Goal: Information Seeking & Learning: Learn about a topic

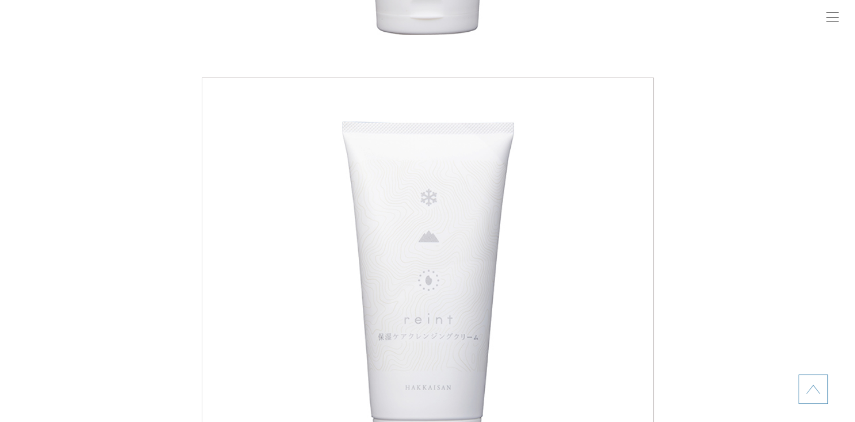
scroll to position [622, 0]
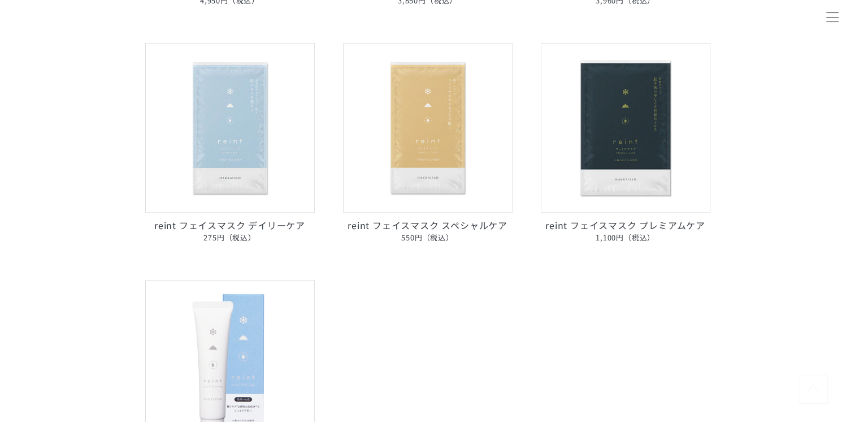
scroll to position [735, 0]
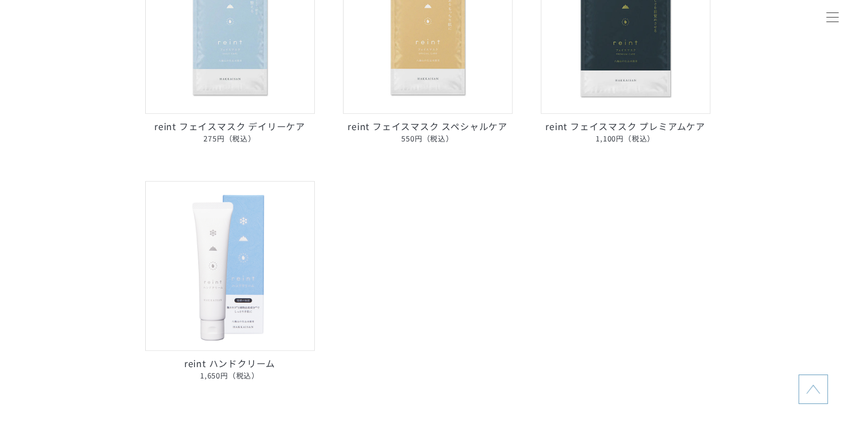
click at [267, 91] on img at bounding box center [230, 29] width 170 height 170
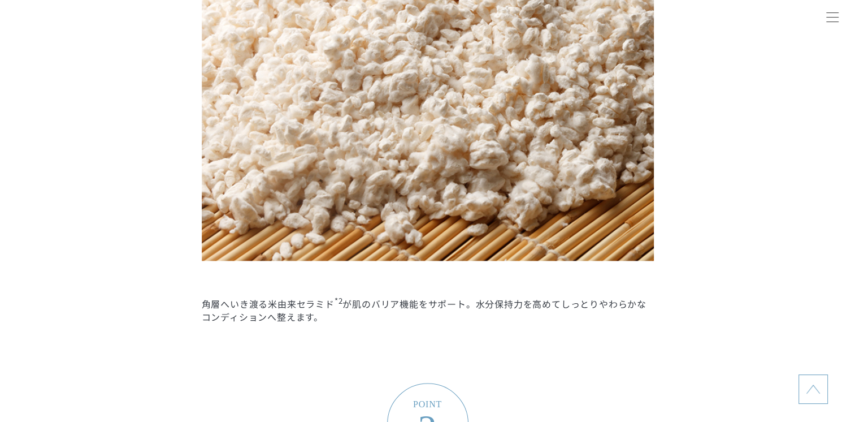
scroll to position [1526, 0]
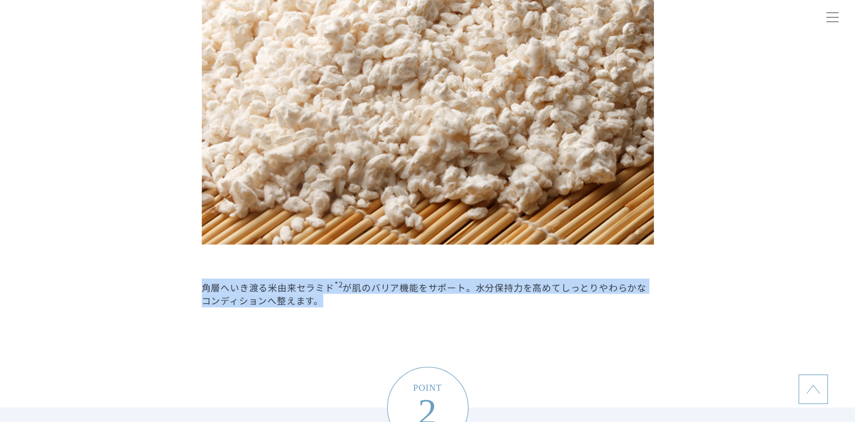
drag, startPoint x: 201, startPoint y: 285, endPoint x: 323, endPoint y: 298, distance: 122.8
click at [323, 298] on li "POINT 1 米由来の力 *2 で みずみずしくすこやかな肌へ 角層へいき渡る米由来セラミド *2 が肌のバリア機能をサポート。水分保持力を高めてしっとりや…" at bounding box center [427, 29] width 855 height 755
copy dd "角層へいき渡る米由来セラミド *2 が肌のバリア機能をサポート。水分保持力を高めてしっとりやわらかなコンディションへ整えます。"
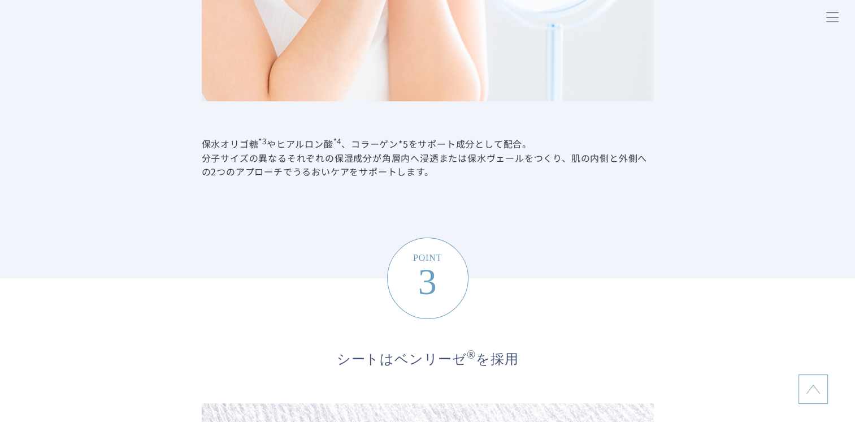
scroll to position [2374, 0]
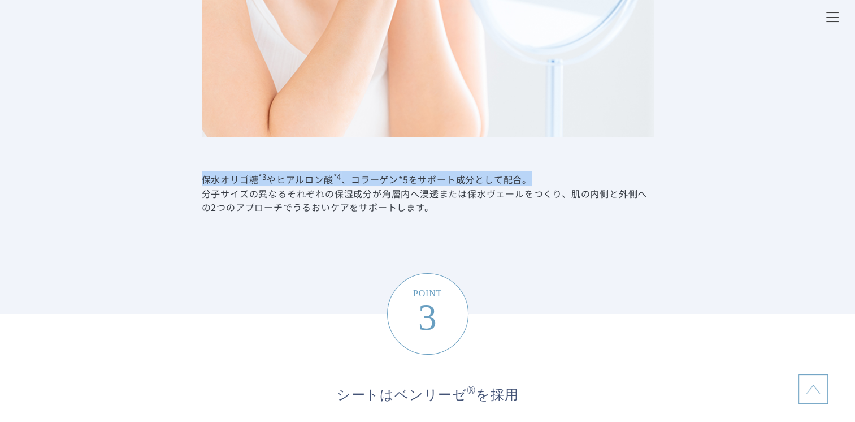
drag, startPoint x: 201, startPoint y: 180, endPoint x: 527, endPoint y: 177, distance: 326.1
click at [527, 177] on dd "保水オリゴ糖 *3 やヒアルロン酸 *4 、コラーゲン*5をサポート成分として配合。 分子サイズの異なるそれぞれの保湿成分が角層内へ浸透または保水ヴェールをつ…" at bounding box center [428, 192] width 452 height 42
copy dd "保水オリゴ糖 *3 やヒアルロン酸 *4 、コラーゲン*5をサポート成分として配合。"
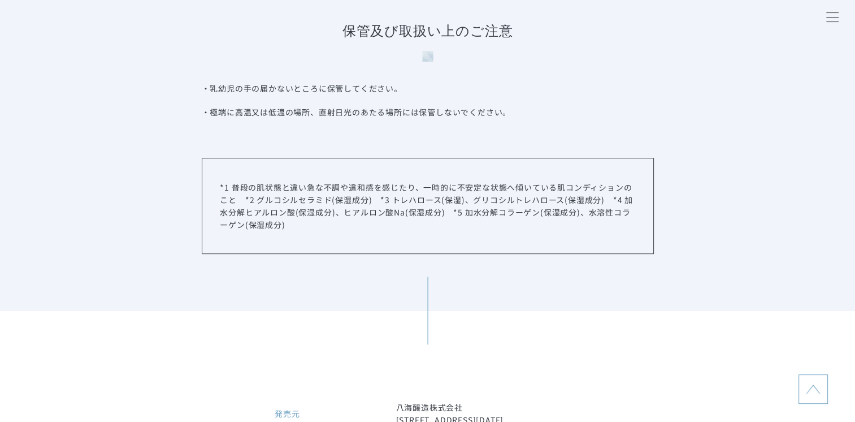
scroll to position [4917, 0]
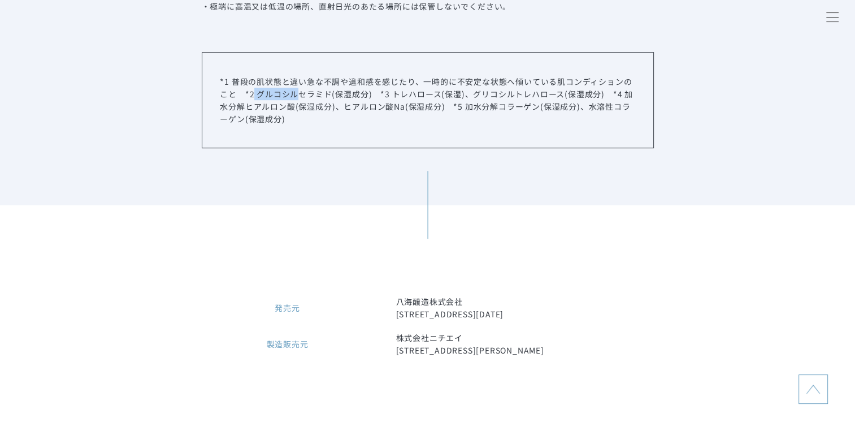
drag, startPoint x: 253, startPoint y: 96, endPoint x: 300, endPoint y: 94, distance: 46.9
click at [300, 94] on p "*1 普段の肌状態と違い急な不調や違和感を感じたり、一時的に不安定な状態へ傾いている肌コンディションのこと　*2 グルコシルセラミド(保湿成分)　*3 トレハ…" at bounding box center [427, 100] width 415 height 50
drag, startPoint x: 300, startPoint y: 94, endPoint x: 292, endPoint y: 95, distance: 8.0
click at [292, 95] on p "*1 普段の肌状態と違い急な不調や違和感を感じたり、一時的に不安定な状態へ傾いている肌コンディションのこと　*2 グルコシルセラミド(保湿成分)　*3 トレハ…" at bounding box center [427, 100] width 415 height 50
click at [261, 109] on p "*1 普段の肌状態と違い急な不調や違和感を感じたり、一時的に不安定な状態へ傾いている肌コンディションのこと　*2 グルコシルセラミド(保湿成分)　*3 トレハ…" at bounding box center [427, 100] width 415 height 50
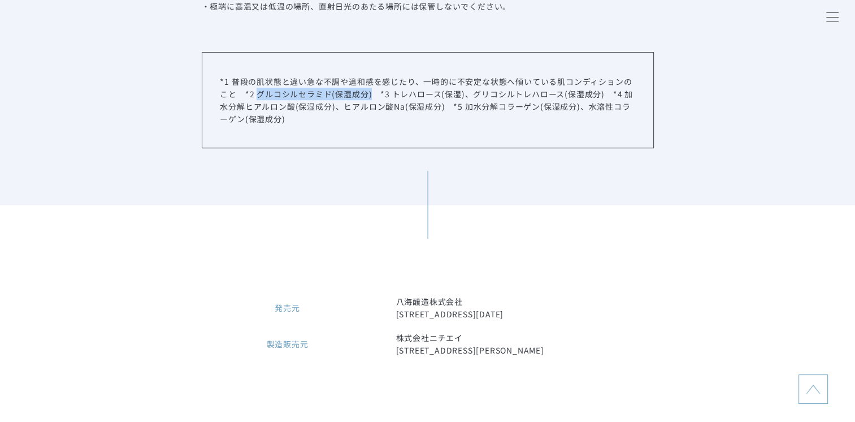
drag, startPoint x: 258, startPoint y: 98, endPoint x: 372, endPoint y: 96, distance: 114.2
click at [372, 96] on p "*1 普段の肌状態と違い急な不調や違和感を感じたり、一時的に不安定な状態へ傾いている肌コンディションのこと　*2 グルコシルセラミド(保湿成分)　*3 トレハ…" at bounding box center [427, 100] width 415 height 50
copy p "グルコシルセラミド(保湿成分)"
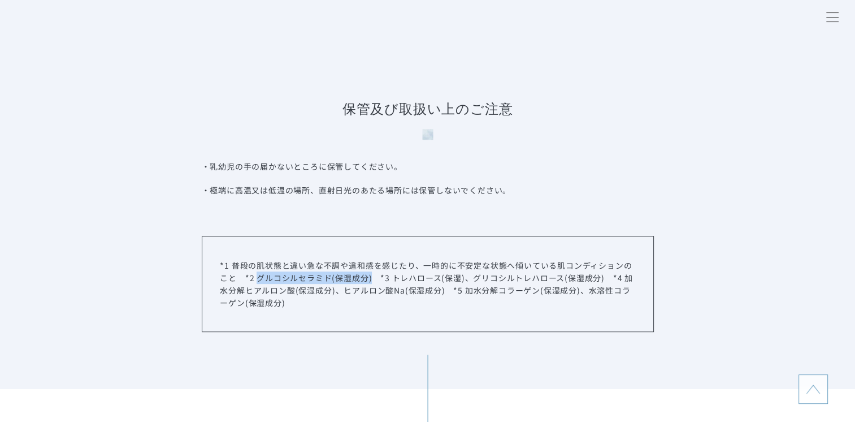
scroll to position [4804, 0]
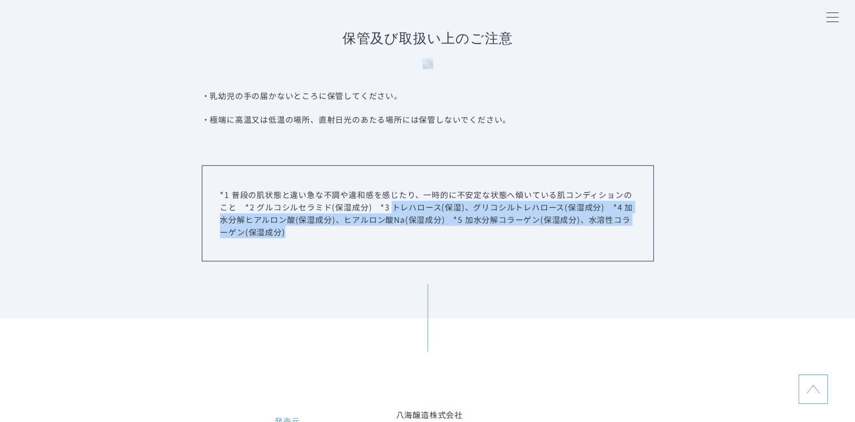
drag, startPoint x: 391, startPoint y: 208, endPoint x: 478, endPoint y: 229, distance: 89.7
click at [478, 229] on p "*1 普段の肌状態と違い急な不調や違和感を感じたり、一時的に不安定な状態へ傾いている肌コンディションのこと　*2 グルコシルセラミド(保湿成分)　*3 トレハ…" at bounding box center [427, 213] width 415 height 50
copy p "トレハロース(保湿)、グリコシルトレハロース(保湿成分)　*4 加水分解ヒアルロン酸(保湿成分)、ヒアルロン酸Na(保湿成分)　*5 加水分解コラーゲン(保湿…"
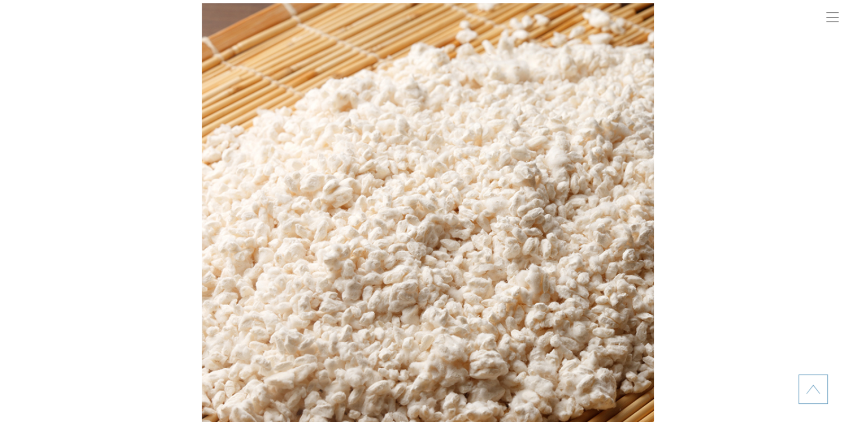
scroll to position [1130, 0]
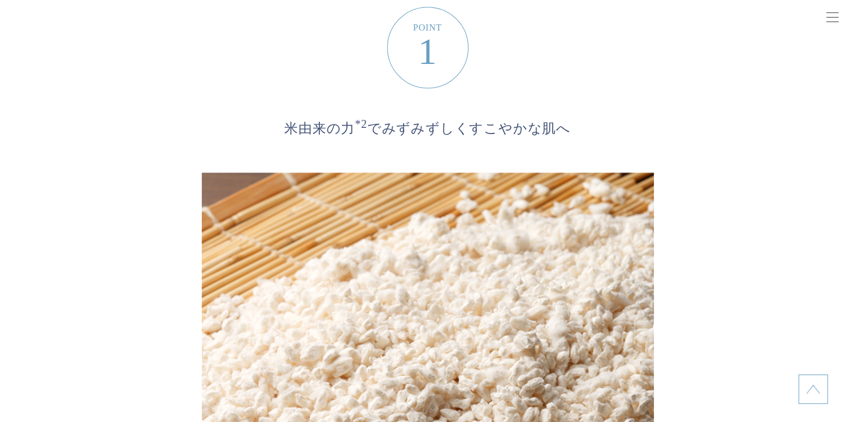
click at [292, 124] on span "米由来の力 *2 で みずみずしくすこやかな肌へ" at bounding box center [427, 123] width 407 height 29
drag, startPoint x: 344, startPoint y: 159, endPoint x: 346, endPoint y: 153, distance: 6.6
click at [344, 157] on dd at bounding box center [428, 405] width 452 height 535
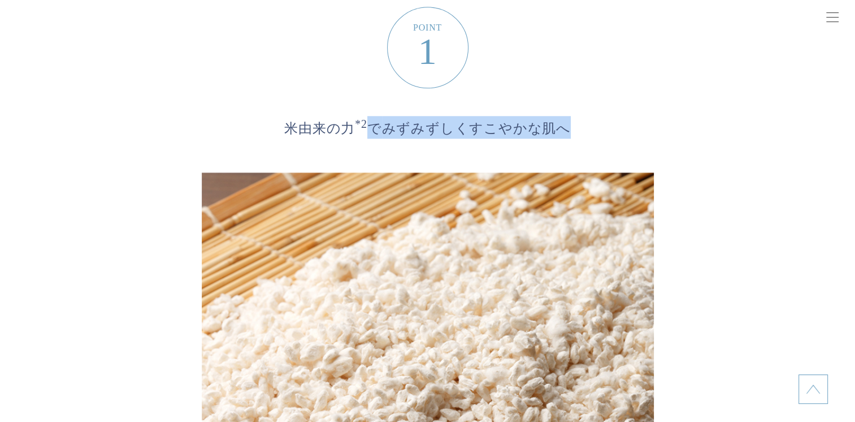
drag, startPoint x: 373, startPoint y: 128, endPoint x: 586, endPoint y: 124, distance: 213.1
click at [586, 124] on span "米由来の力 *2 で みずみずしくすこやかな肌へ" at bounding box center [427, 123] width 407 height 29
copy span "で みずみずしくすこやかな肌へ"
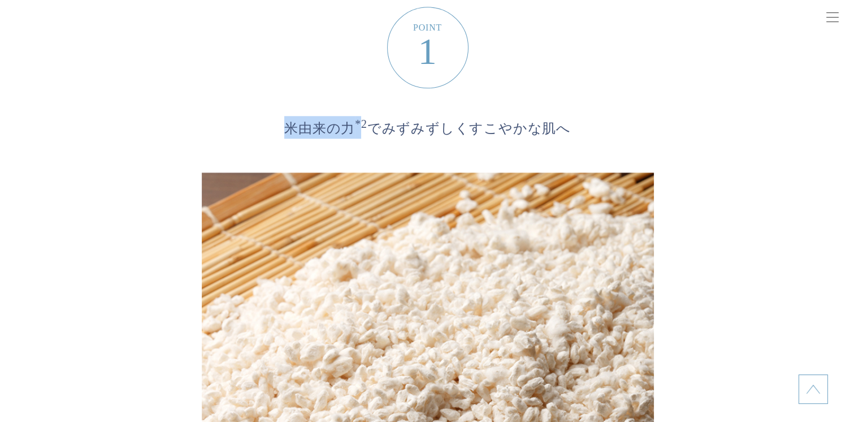
drag, startPoint x: 364, startPoint y: 129, endPoint x: 292, endPoint y: 135, distance: 72.0
click at [292, 135] on span "米由来の力 *2 で みずみずしくすこやかな肌へ" at bounding box center [427, 123] width 407 height 29
drag, startPoint x: 292, startPoint y: 135, endPoint x: 357, endPoint y: 125, distance: 65.1
click at [353, 129] on span "米由来の力 *2 で みずみずしくすこやかな肌へ" at bounding box center [427, 123] width 407 height 29
click at [356, 131] on span "米由来の力 *2 で みずみずしくすこやかな肌へ" at bounding box center [427, 123] width 407 height 29
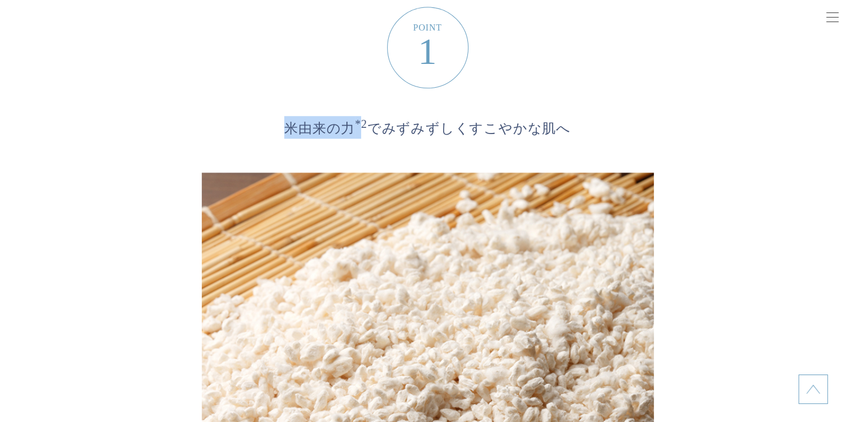
drag, startPoint x: 356, startPoint y: 131, endPoint x: 289, endPoint y: 133, distance: 66.2
click at [289, 133] on span "米由来の力 *2 で みずみずしくすこやかな肌へ" at bounding box center [427, 123] width 407 height 29
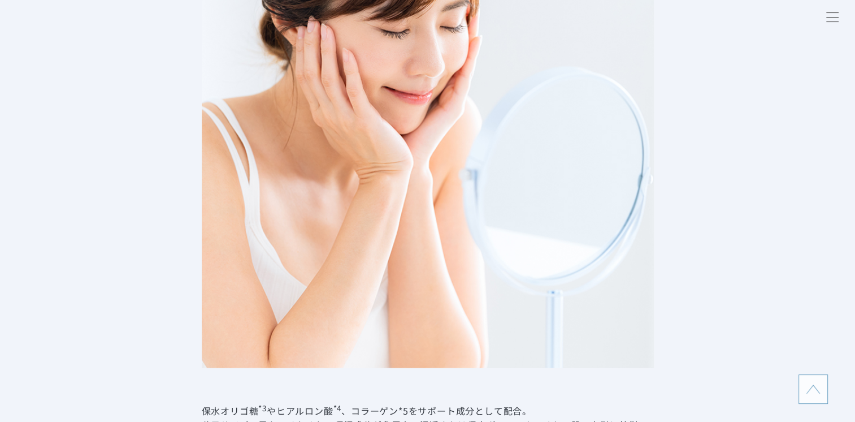
scroll to position [2261, 0]
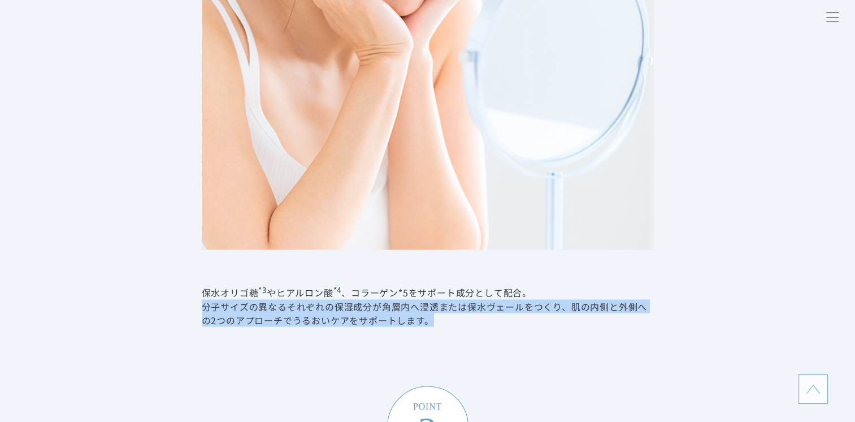
drag, startPoint x: 201, startPoint y: 304, endPoint x: 453, endPoint y: 315, distance: 251.8
click at [453, 315] on dd "保水オリゴ糖 *3 やヒアルロン酸 *4 、コラーゲン*5をサポート成分として配合。 分子サイズの異なるそれぞれの保湿成分が角層内へ浸透または保水ヴェールをつ…" at bounding box center [428, 305] width 452 height 42
copy dd "分子サイズの異なるそれぞれの保湿成分が角層内へ浸透または保水ヴェールをつくり、肌の内側と外側への2つのアプローチでうるおいケアをサポートします。"
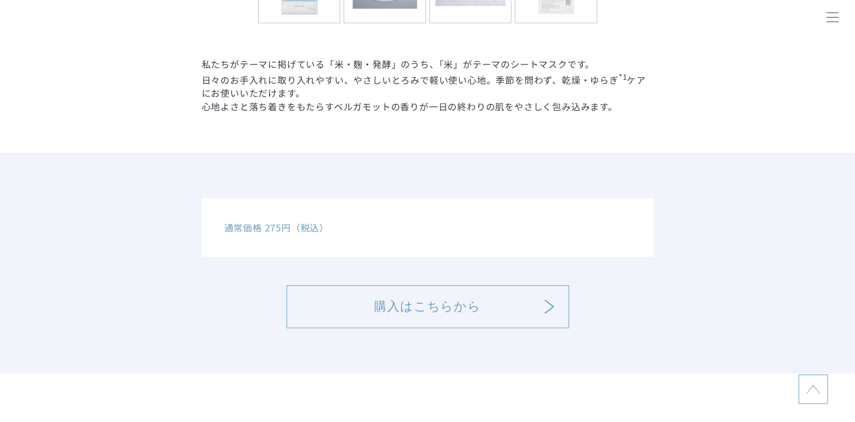
scroll to position [565, 0]
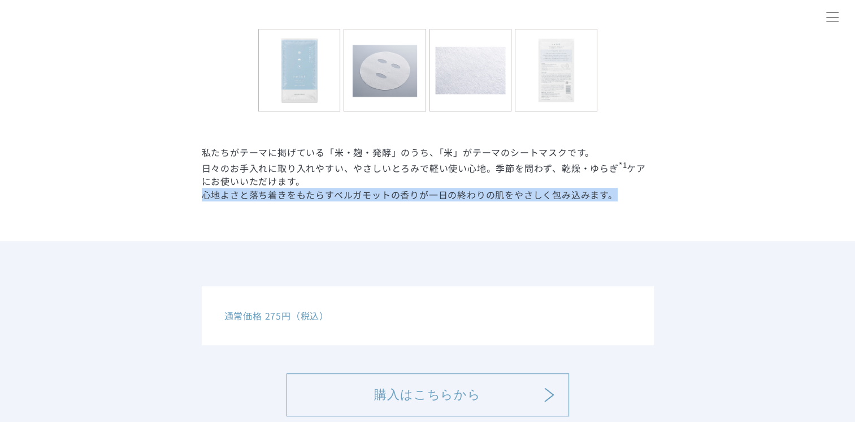
drag, startPoint x: 203, startPoint y: 195, endPoint x: 648, endPoint y: 194, distance: 444.3
click at [648, 194] on p "心地よさと落ち着きをもたらすベルガモットの香りが一日の終わりの肌をやさしく包み込みます。" at bounding box center [428, 195] width 452 height 14
copy p "心地よさと落ち着きをもたらすベルガモットの香りが一日の終わりの肌をやさしく包み込みます。"
click at [572, 83] on img at bounding box center [555, 69] width 81 height 81
click at [552, 76] on img at bounding box center [555, 69] width 81 height 81
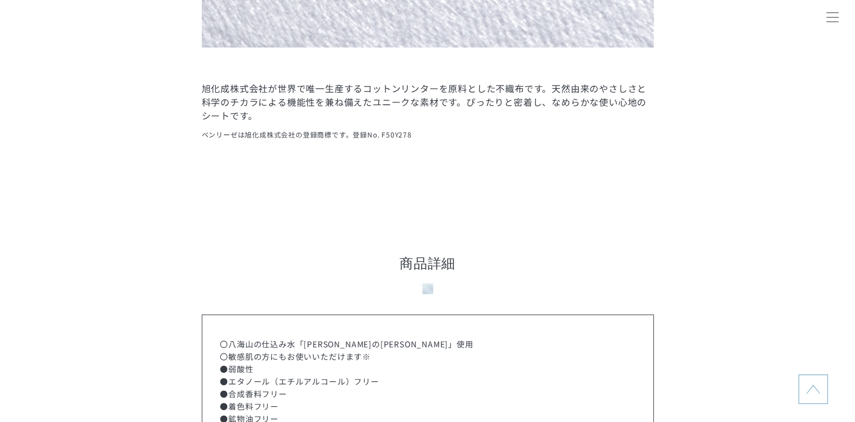
scroll to position [3222, 0]
drag, startPoint x: 201, startPoint y: 83, endPoint x: 244, endPoint y: 83, distance: 43.0
click at [244, 83] on dd "旭化成株式会社が世界で唯一生産するコットンリンターを原料とした不織布です。天然由来のやさしさと科学のチカラによる機能性を兼ね備えたユニークな素材です。ぴったり…" at bounding box center [428, 109] width 452 height 59
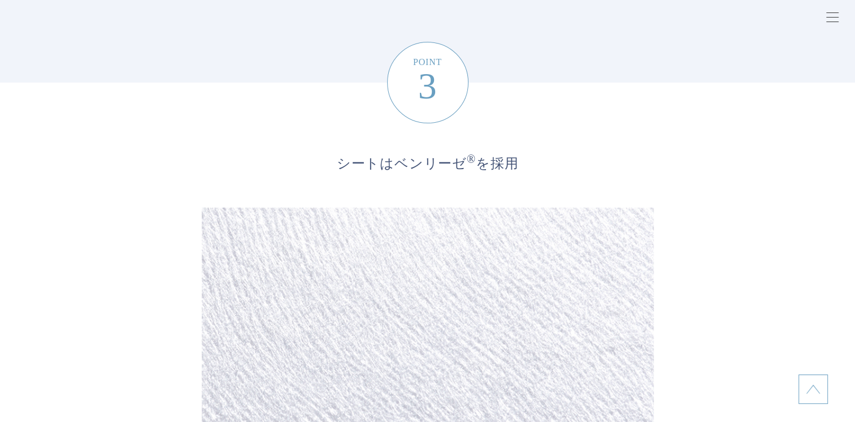
scroll to position [2600, 0]
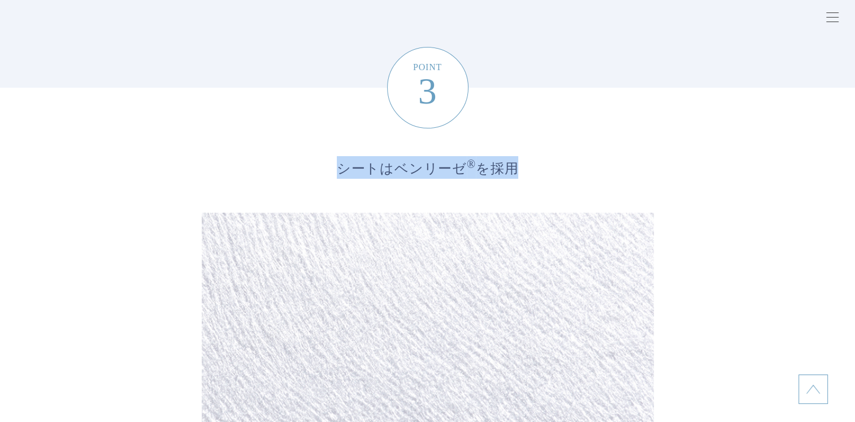
drag, startPoint x: 344, startPoint y: 169, endPoint x: 515, endPoint y: 166, distance: 171.3
click at [515, 166] on span "シートはベンリーゼ ® を採用" at bounding box center [427, 163] width 407 height 29
copy span "シートはベンリーゼ ® を採用"
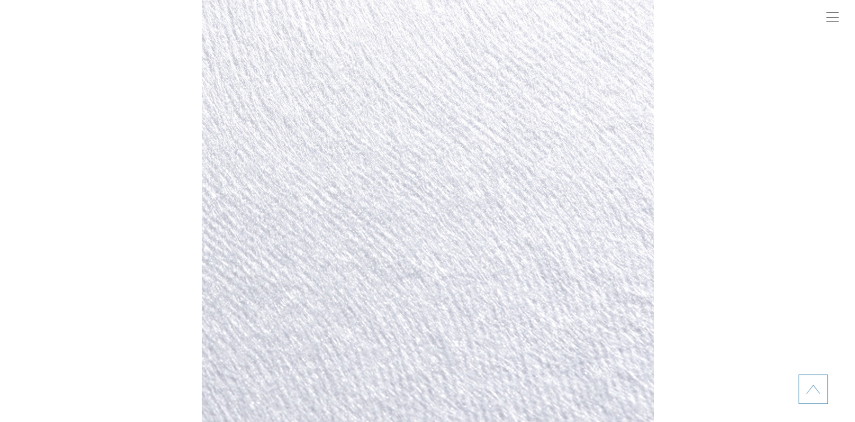
scroll to position [3052, 0]
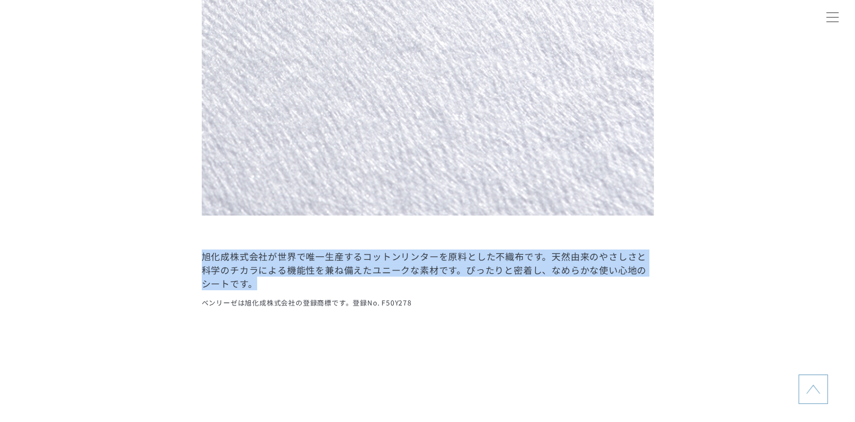
drag, startPoint x: 202, startPoint y: 254, endPoint x: 268, endPoint y: 280, distance: 70.5
click at [268, 280] on dd "旭化成株式会社が世界で唯一生産するコットンリンターを原料とした不織布です。天然由来のやさしさと科学のチカラによる機能性を兼ね備えたユニークな素材です。ぴったり…" at bounding box center [428, 278] width 452 height 59
copy dd "旭化成株式会社が世界で唯一生産するコットンリンターを原料とした不織布です。天然由来のやさしさと科学のチカラによる機能性を兼ね備えたユニークな素材です。ぴったり…"
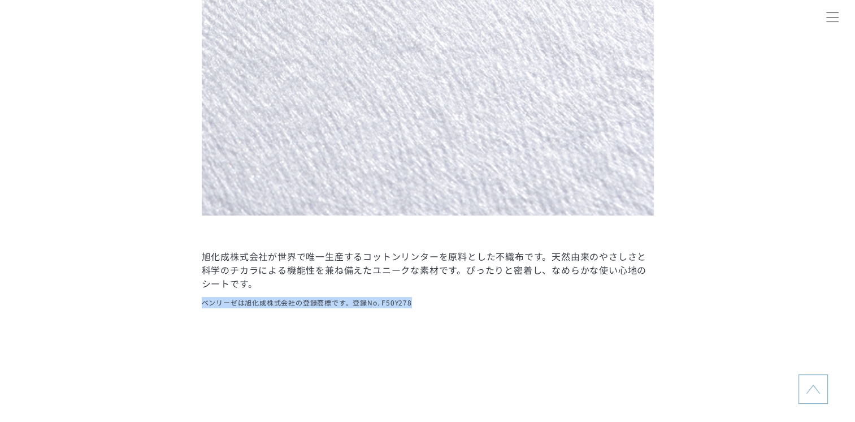
drag, startPoint x: 203, startPoint y: 304, endPoint x: 463, endPoint y: 310, distance: 260.1
click at [463, 310] on li "POINT 3 シートはベンリーゼ ® を採用 旭化成株式会社が世界で唯一生産するコットンリンターを原料とした不織布です。天然由来のやさしさと科学のチカラによ…" at bounding box center [427, -1] width 855 height 729
